Goal: Task Accomplishment & Management: Use online tool/utility

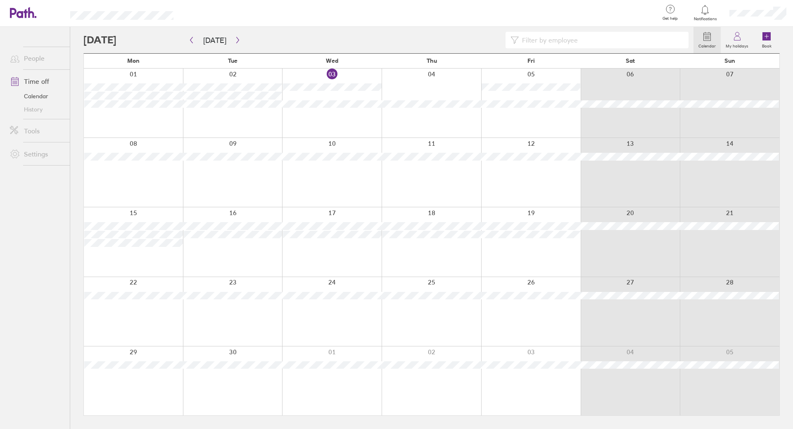
click at [243, 173] on div at bounding box center [233, 172] width 100 height 69
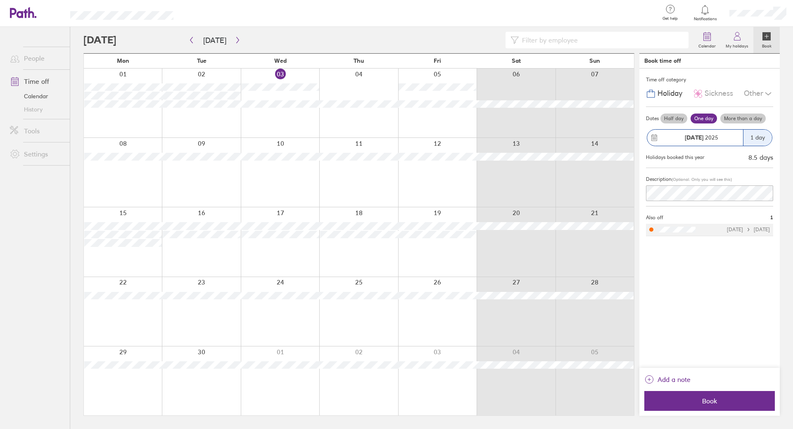
click at [340, 30] on div "Calendar My holidays Book" at bounding box center [431, 40] width 696 height 26
click at [289, 186] on div at bounding box center [280, 172] width 78 height 69
click at [281, 142] on div at bounding box center [280, 172] width 78 height 69
click at [362, 141] on div at bounding box center [358, 172] width 78 height 69
click at [190, 44] on button "button" at bounding box center [191, 40] width 10 height 14
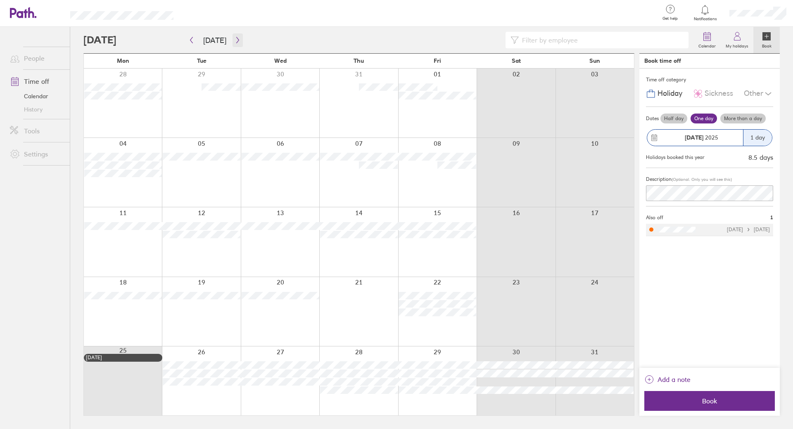
click at [238, 40] on button "button" at bounding box center [237, 40] width 10 height 14
